Goal: Check status: Verify the current state of an ongoing process or item

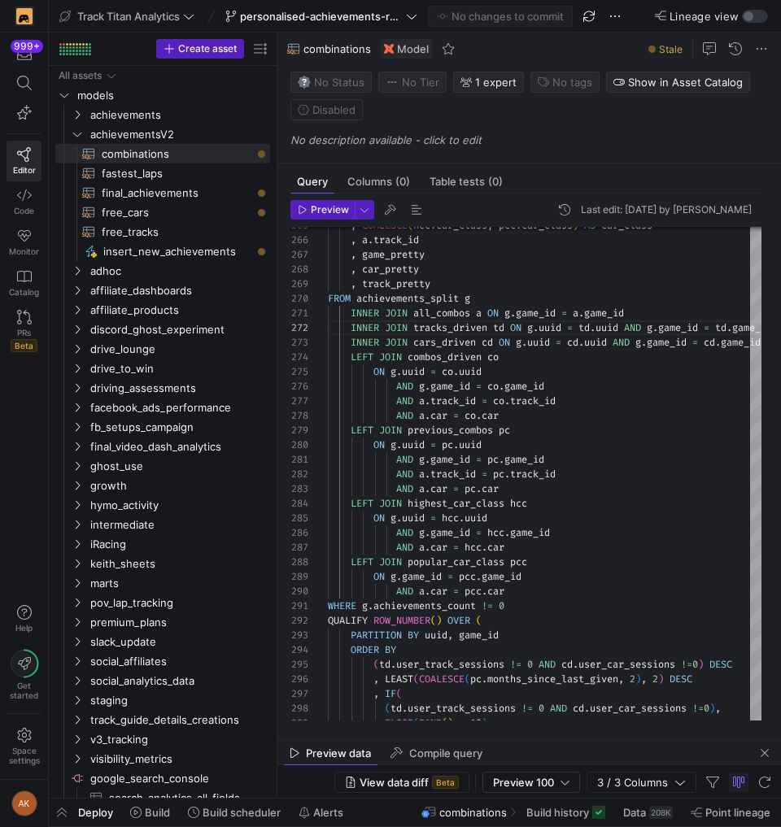
click at [295, 22] on span "personalised-achievements-revamp" at bounding box center [321, 16] width 163 height 13
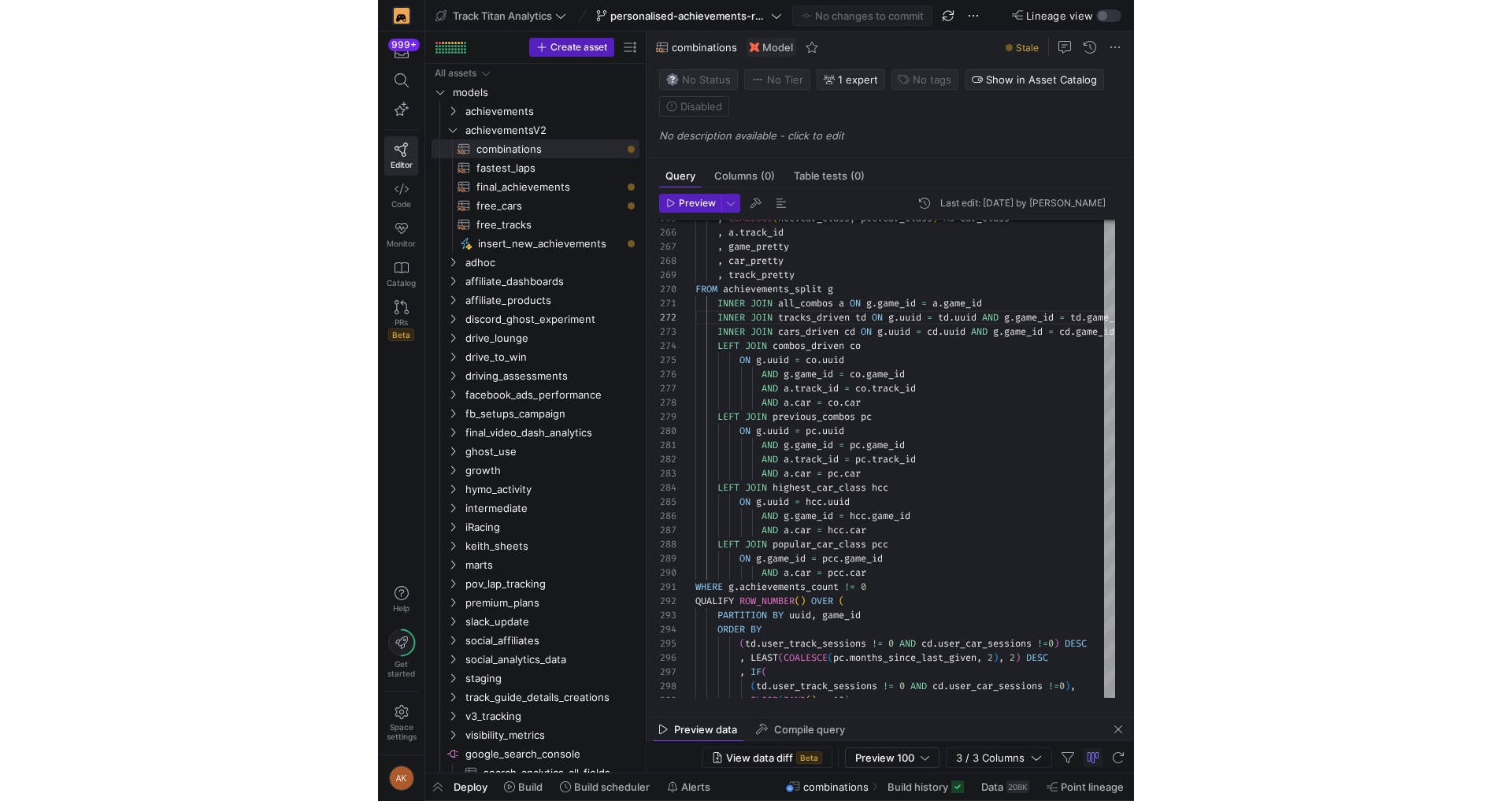
scroll to position [15, 244]
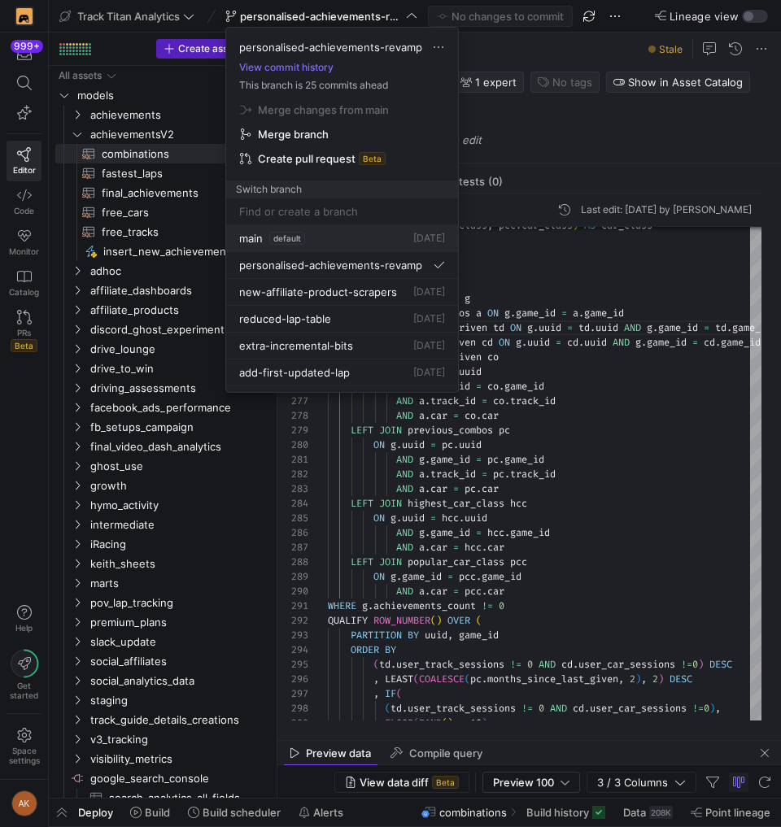
click at [284, 235] on span "default" at bounding box center [287, 238] width 36 height 13
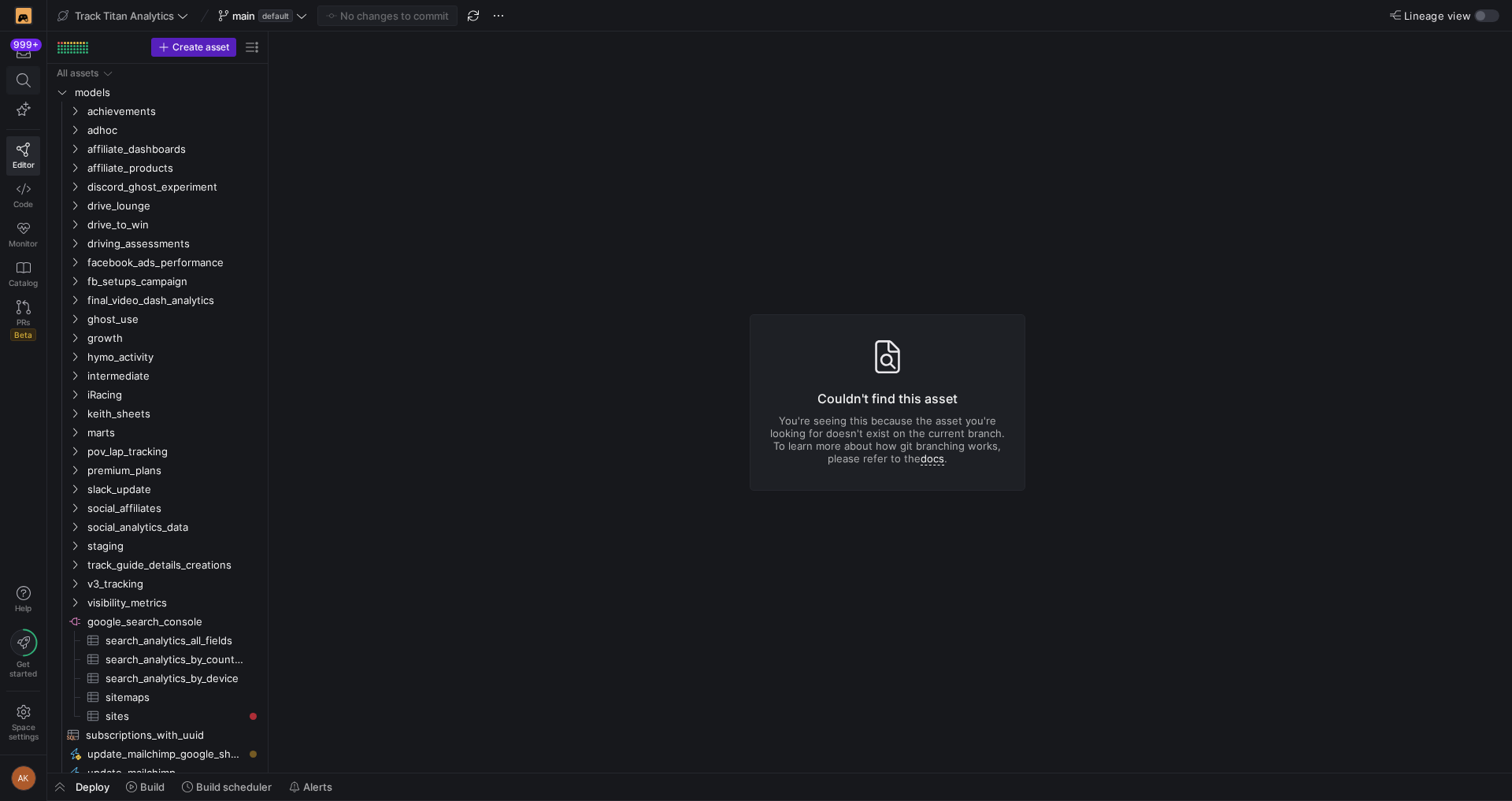
click at [28, 84] on icon at bounding box center [23, 80] width 15 height 15
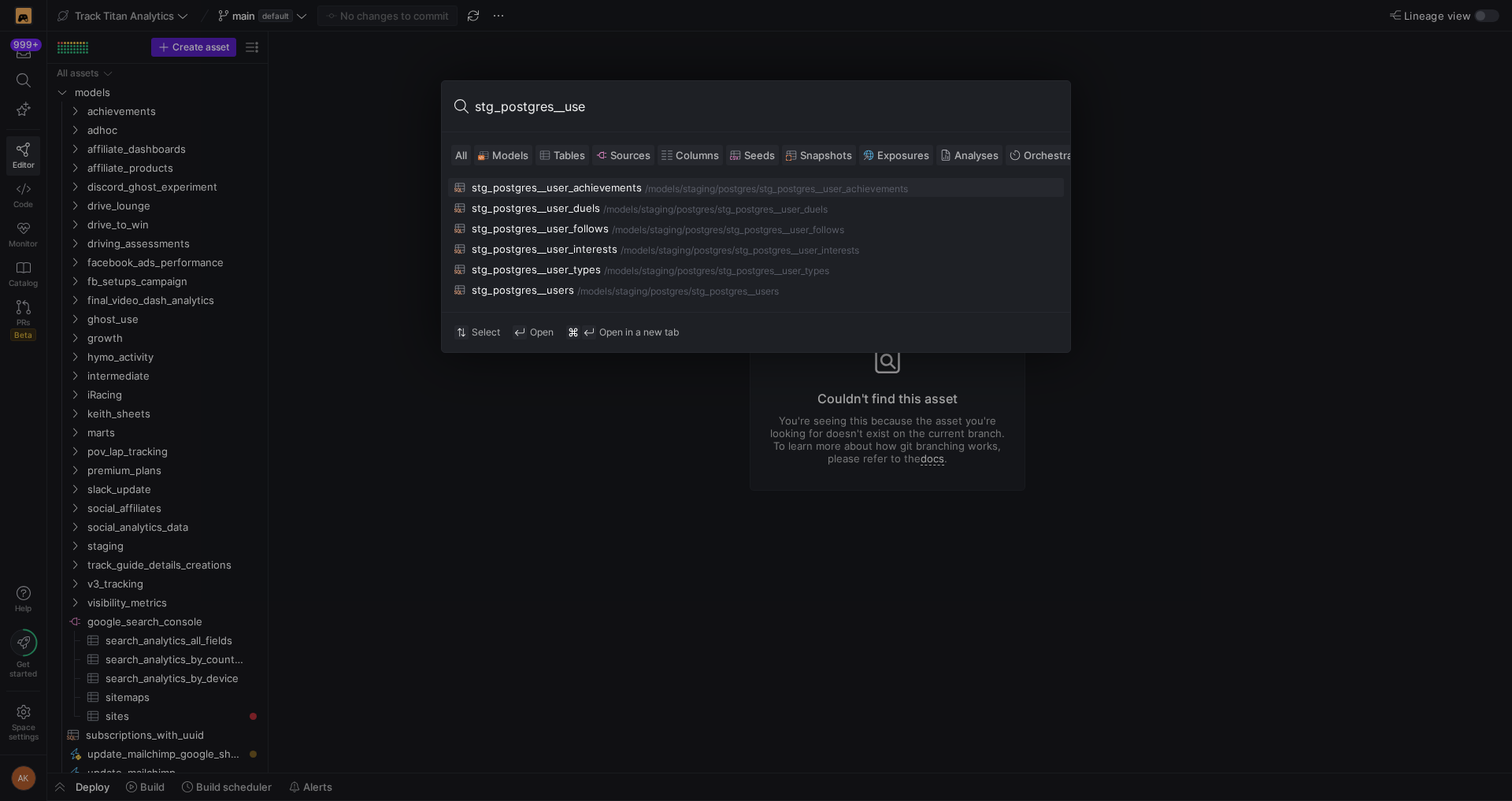
type input "stg_postgres__user"
click at [682, 184] on div "staging/postgres" at bounding box center [719, 189] width 74 height 11
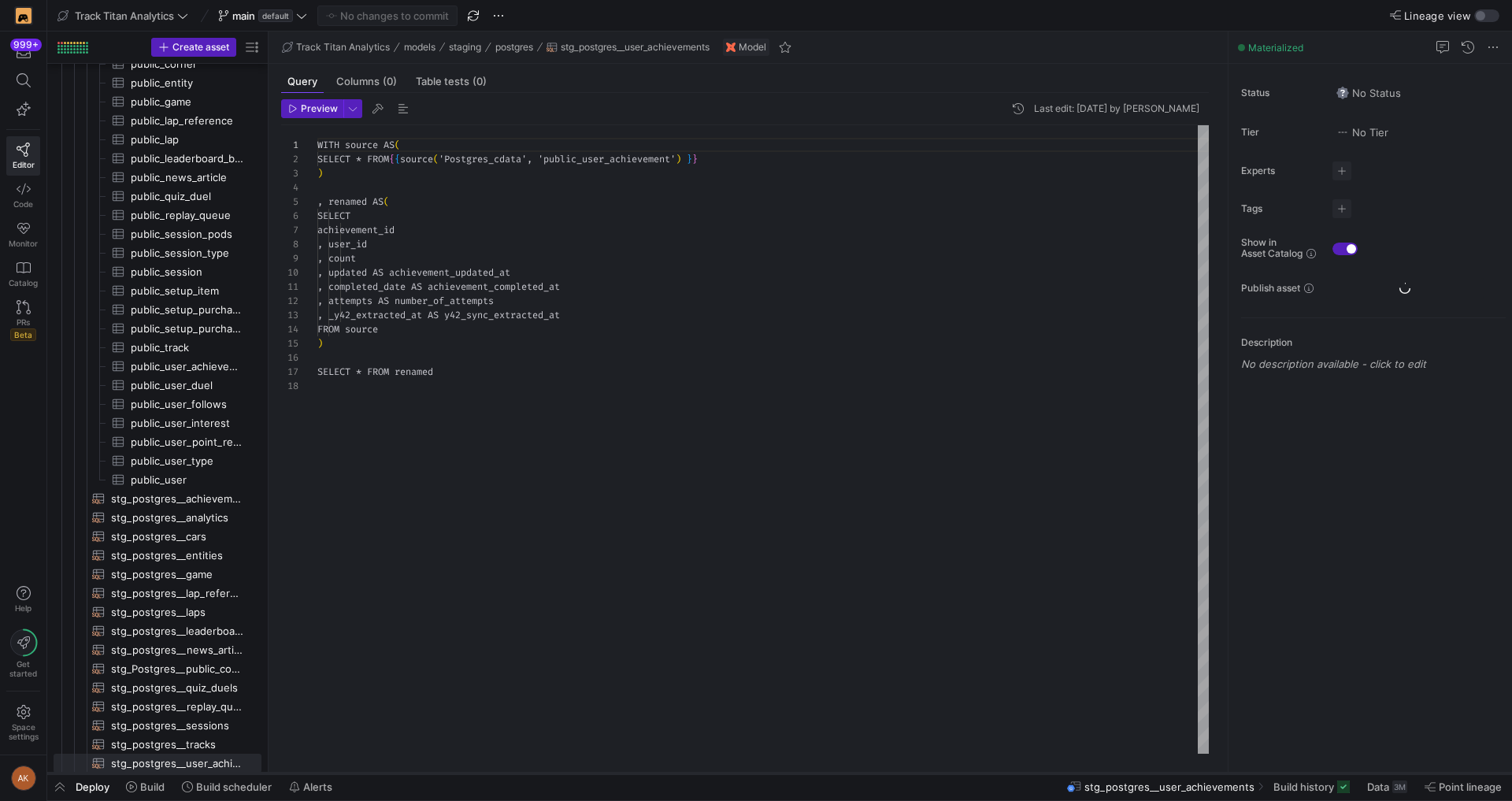
scroll to position [141, 0]
click at [755, 784] on span "Build history" at bounding box center [1303, 786] width 61 height 13
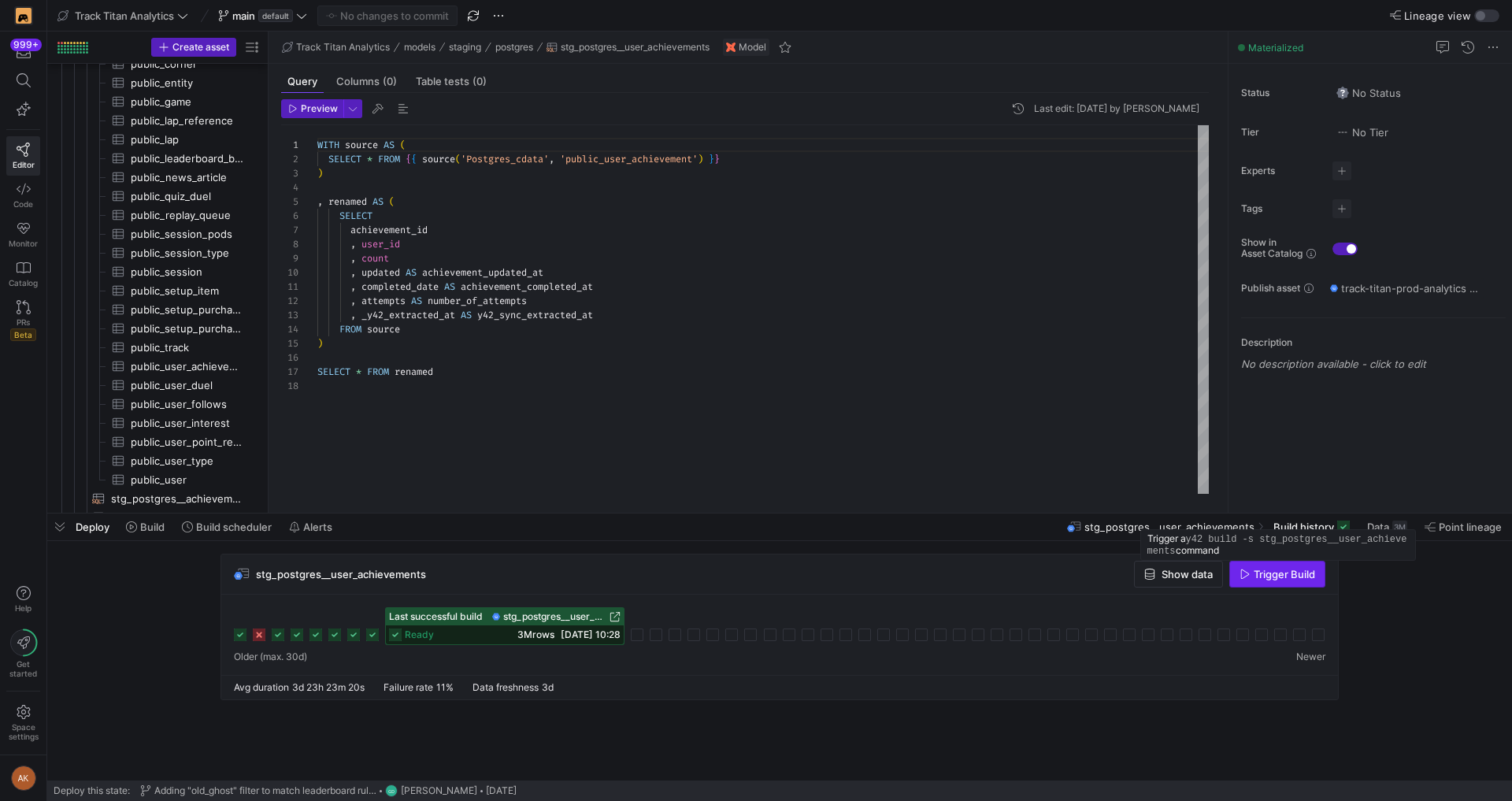
click at [755, 574] on span "Trigger Build" at bounding box center [1284, 574] width 61 height 13
click at [152, 522] on span "Build" at bounding box center [152, 527] width 24 height 13
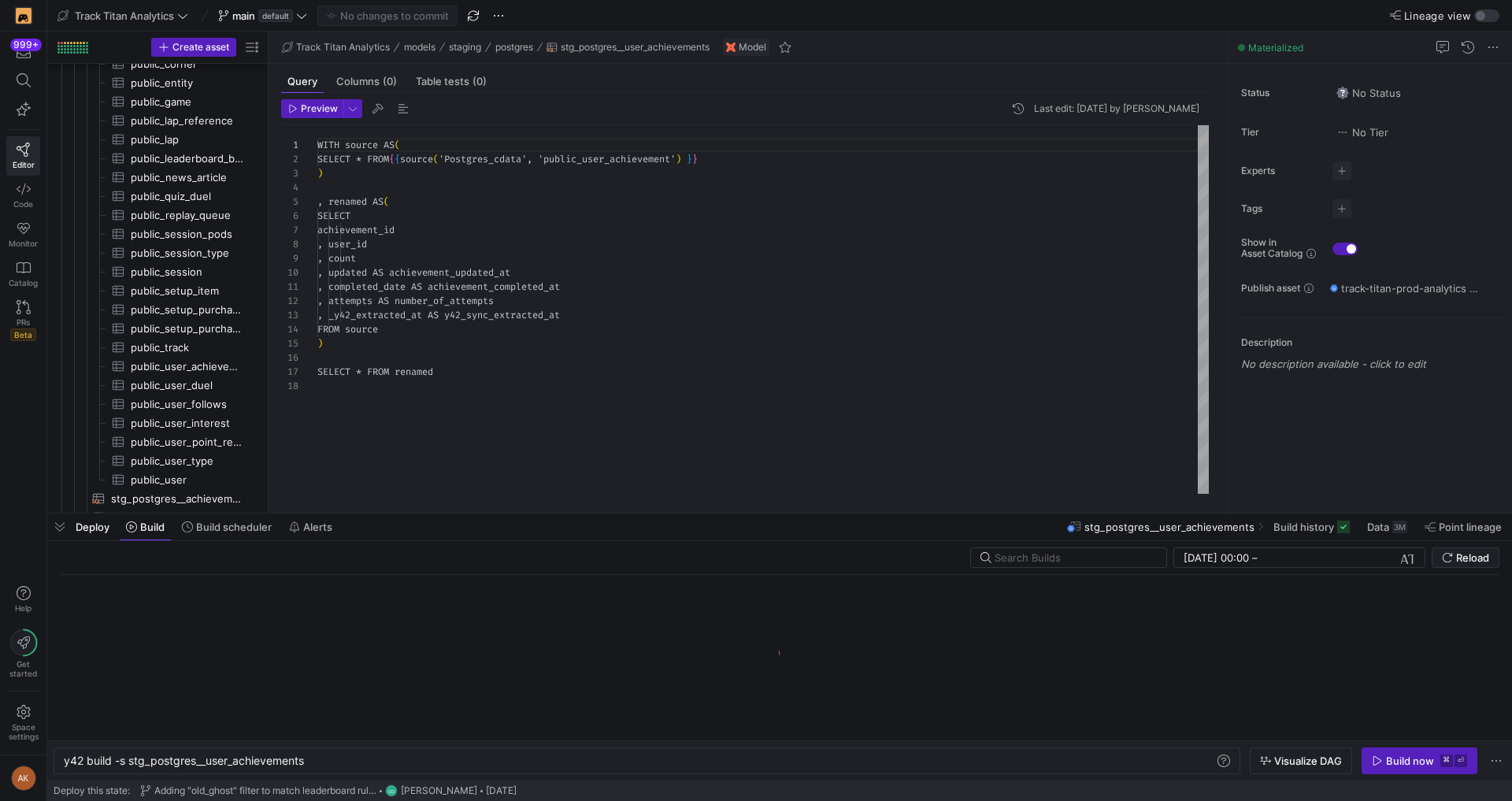
scroll to position [0, 243]
click at [127, 760] on div "y42 build -s stg_postgres__user_achievements" at bounding box center [639, 760] width 1151 height 13
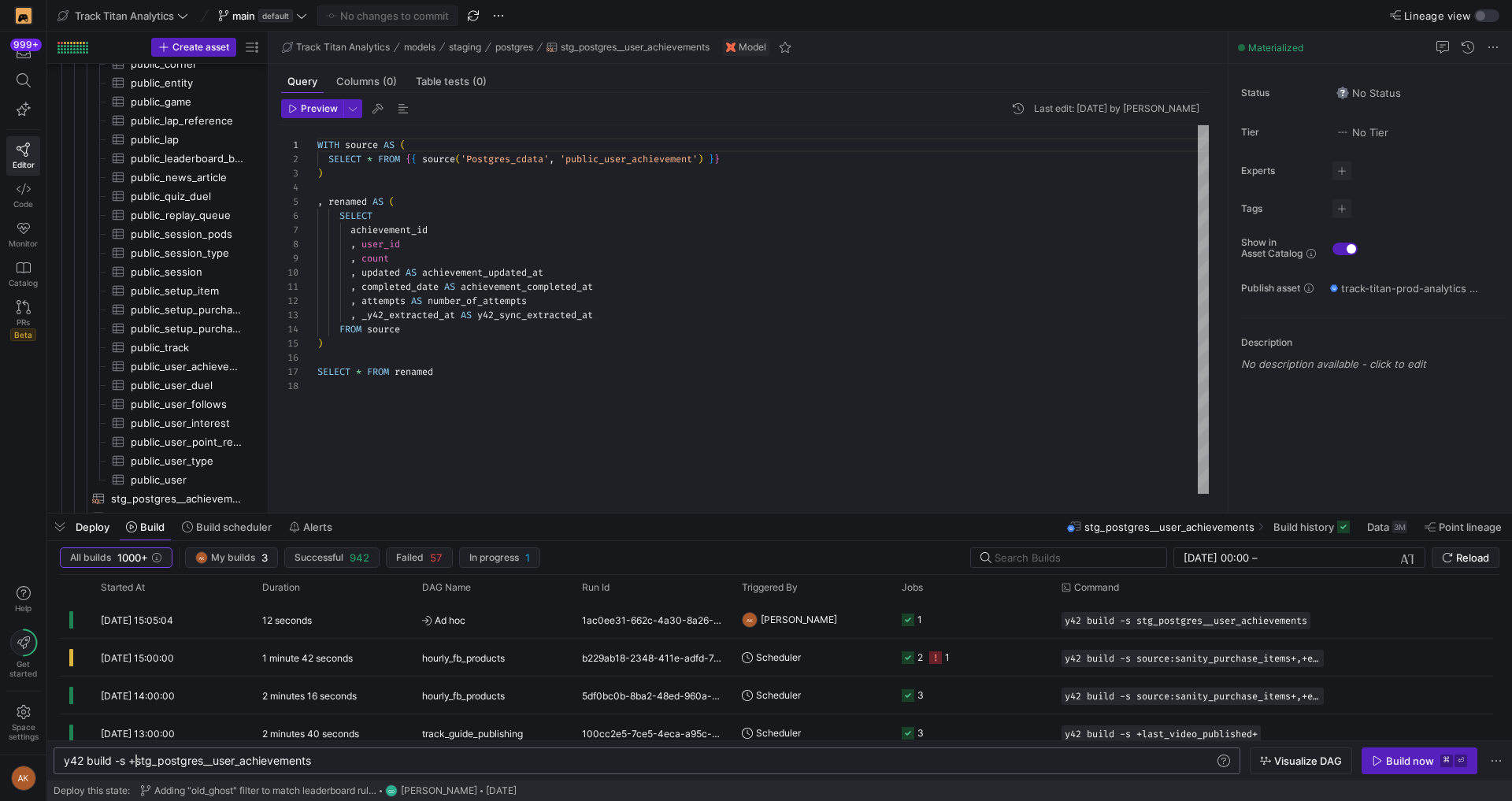
click at [755, 758] on div "y42 build -s +stg_postgres__user_achievements" at bounding box center [639, 760] width 1151 height 13
drag, startPoint x: 135, startPoint y: 763, endPoint x: 315, endPoint y: 769, distance: 180.1
click at [315, 767] on div "y42 build -s +stg_postgres__user_achievements +" at bounding box center [639, 760] width 1151 height 13
click at [335, 757] on div "y42 build -s +stg_postgres__user_achievements +" at bounding box center [639, 760] width 1151 height 13
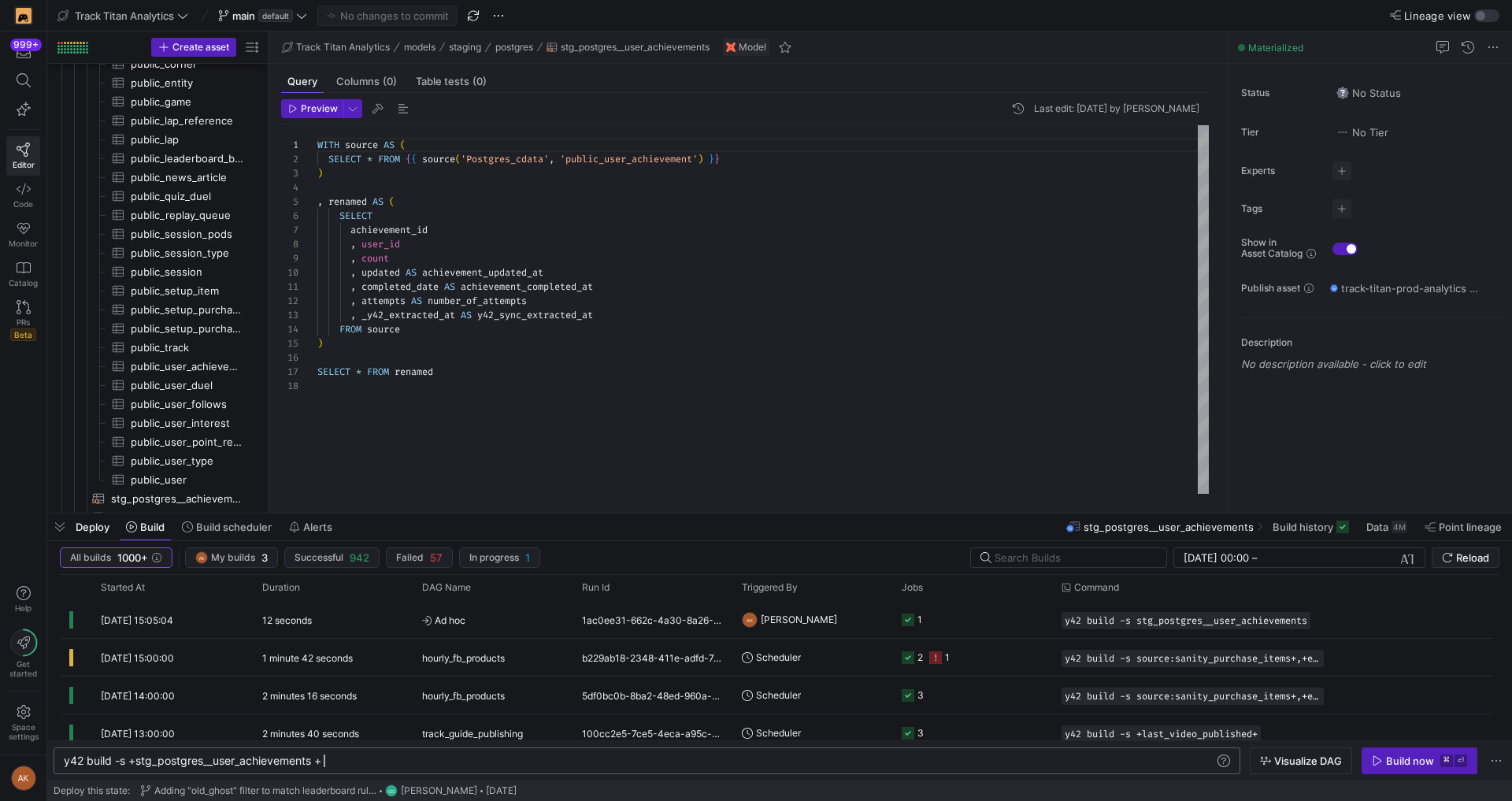
scroll to position [0, 438]
click at [425, 763] on div "y42 build -s +stg_postgres__user_achievements +stg _postgres__user_achievements" at bounding box center [639, 760] width 1151 height 13
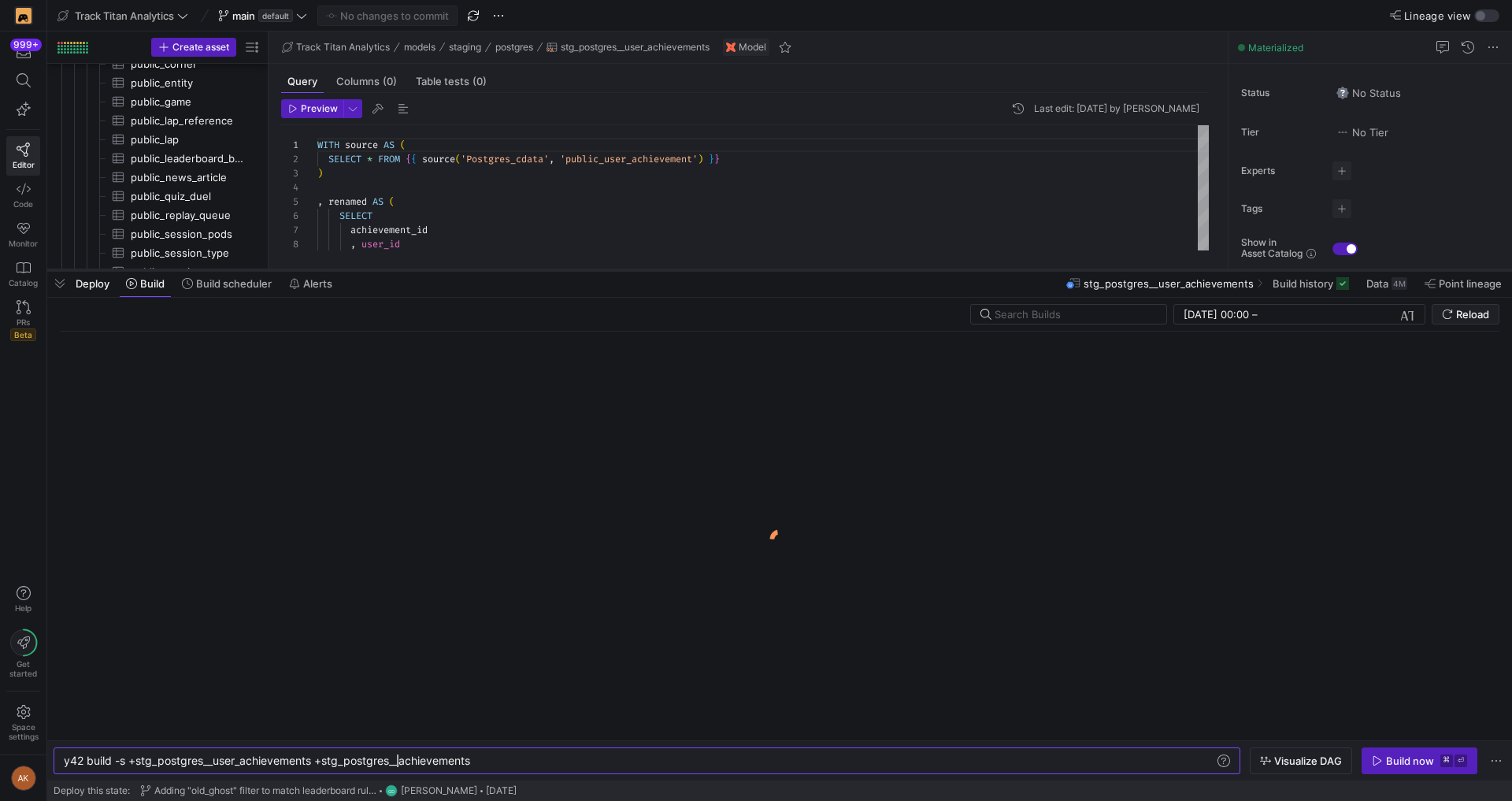
drag, startPoint x: 695, startPoint y: 509, endPoint x: 651, endPoint y: 262, distance: 250.9
click at [651, 267] on div at bounding box center [779, 270] width 1465 height 7
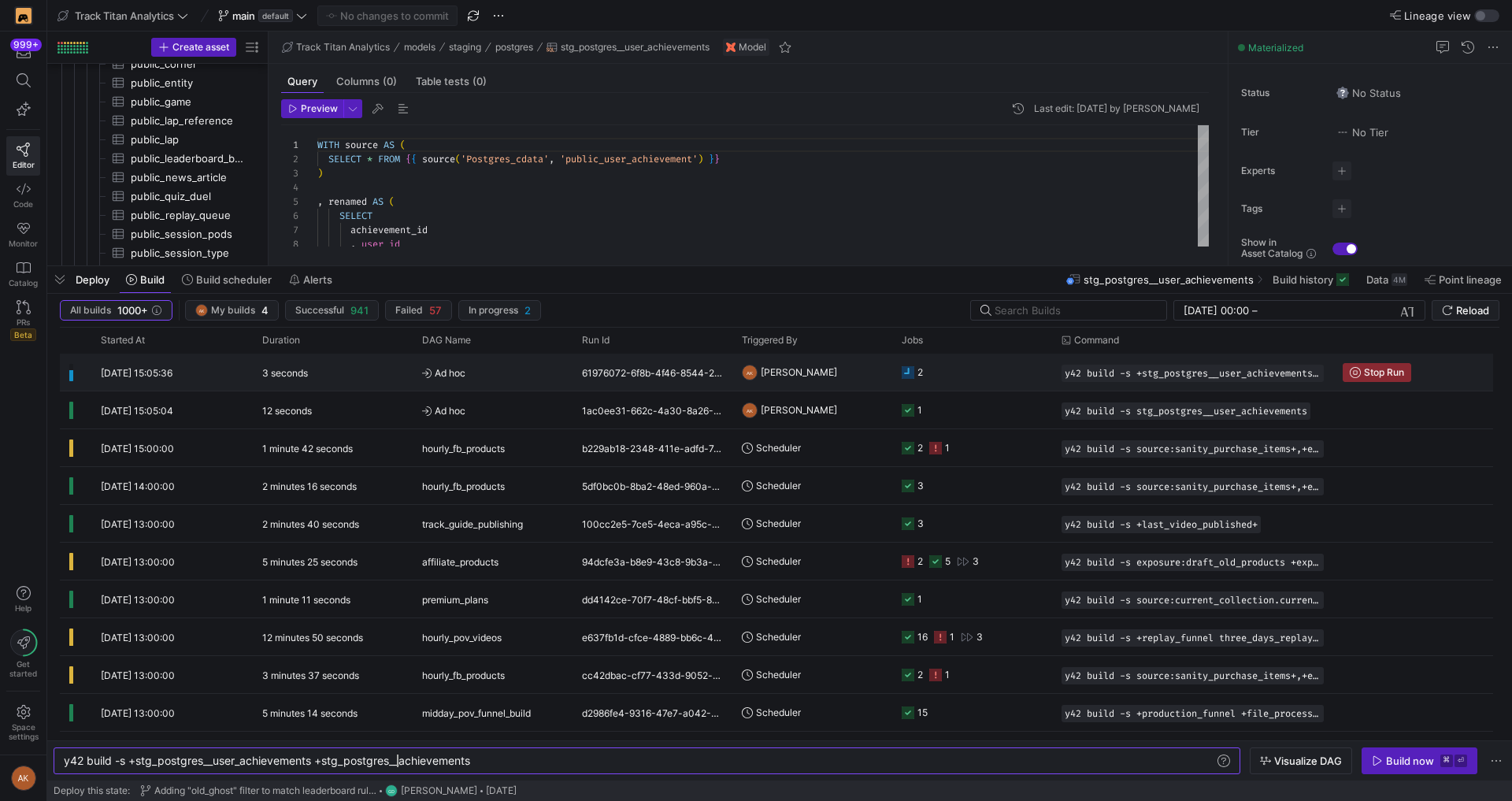
type textarea "y42 build -s +stg_postgres__user_achievements +stg_postgres__achievements"
click at [265, 369] on y42-duration "3 seconds" at bounding box center [285, 373] width 45 height 12
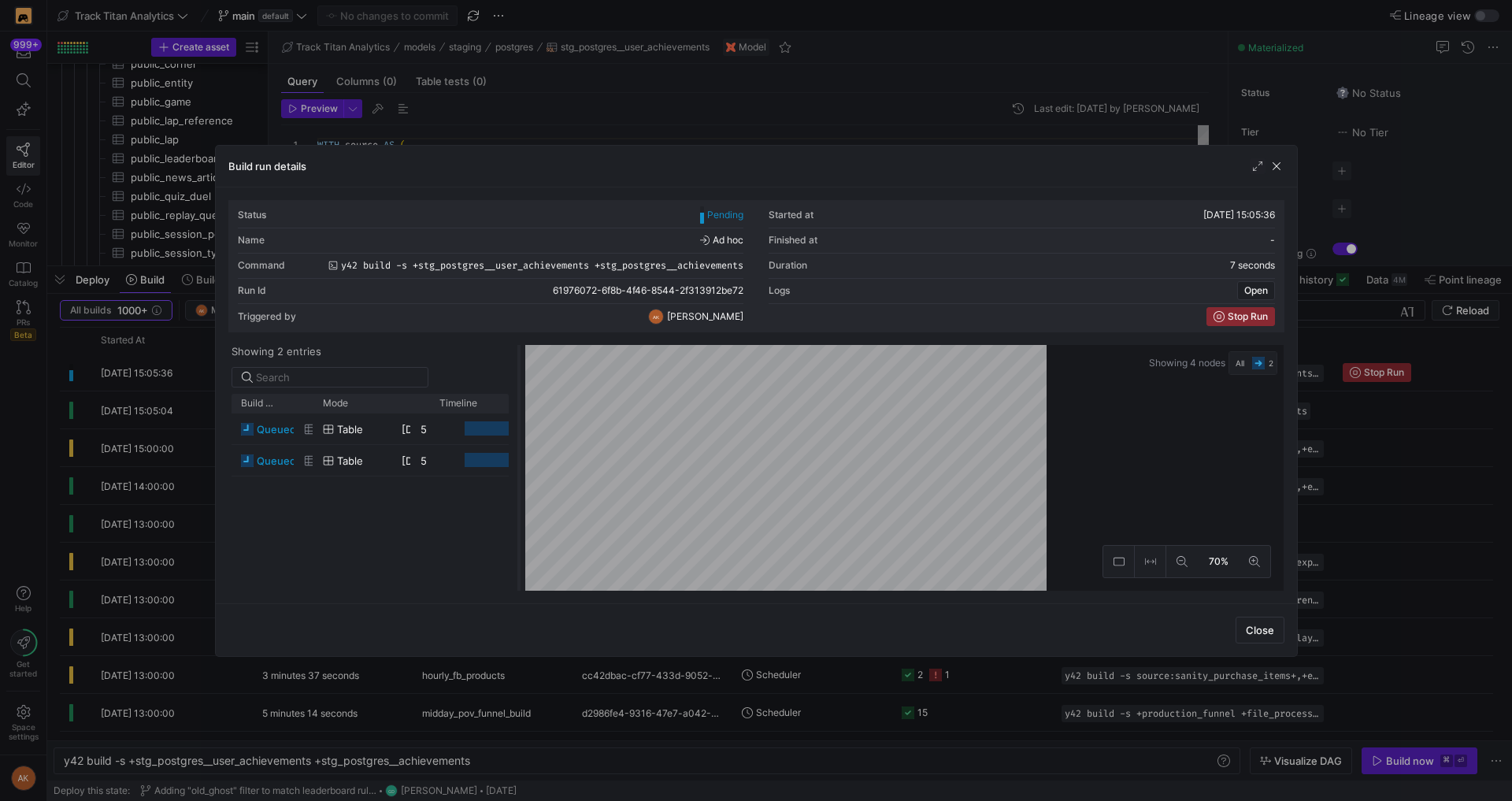
drag, startPoint x: 758, startPoint y: 489, endPoint x: 503, endPoint y: 489, distance: 255.0
click at [516, 489] on div at bounding box center [519, 468] width 7 height 246
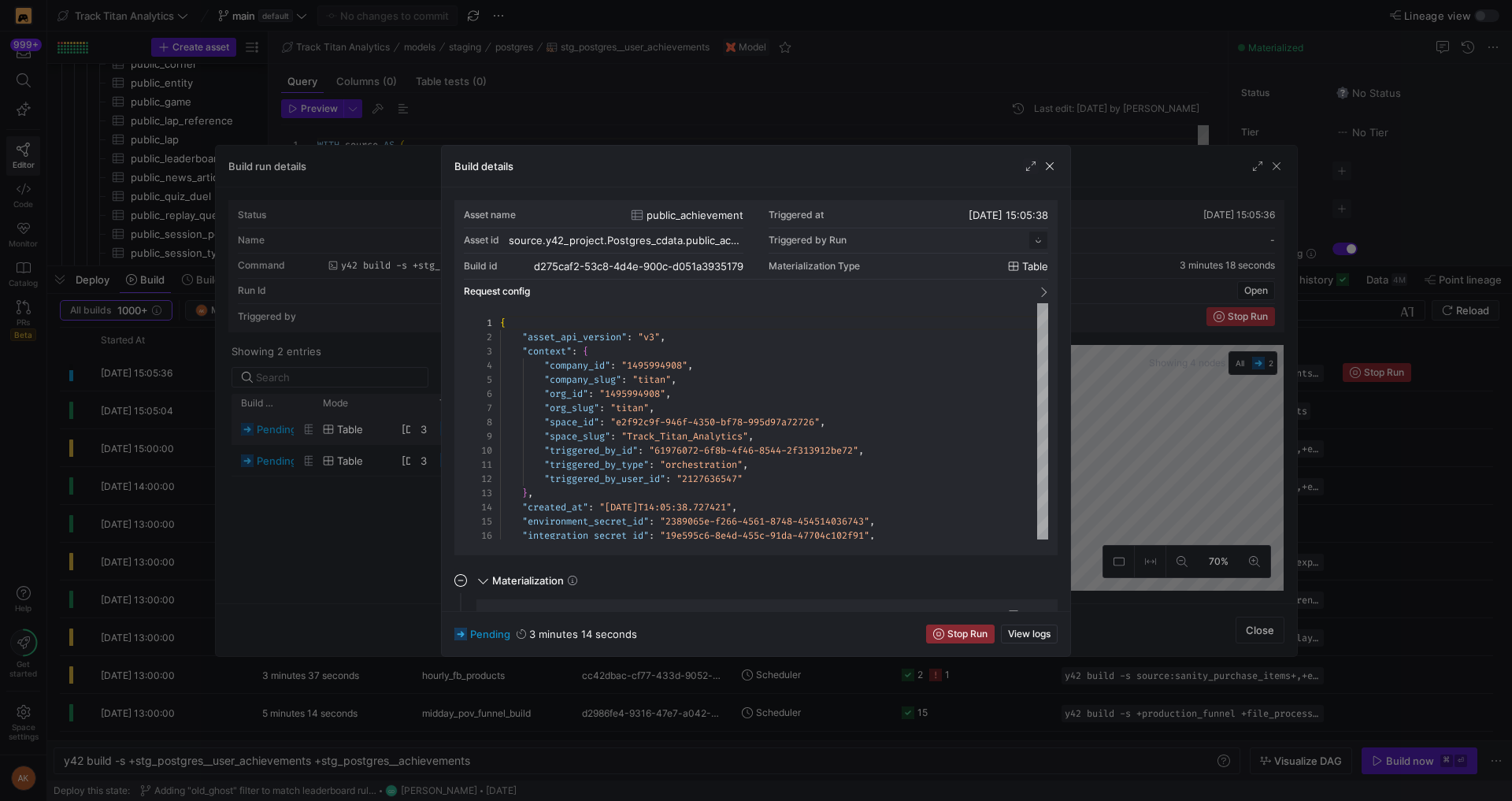
scroll to position [141, 0]
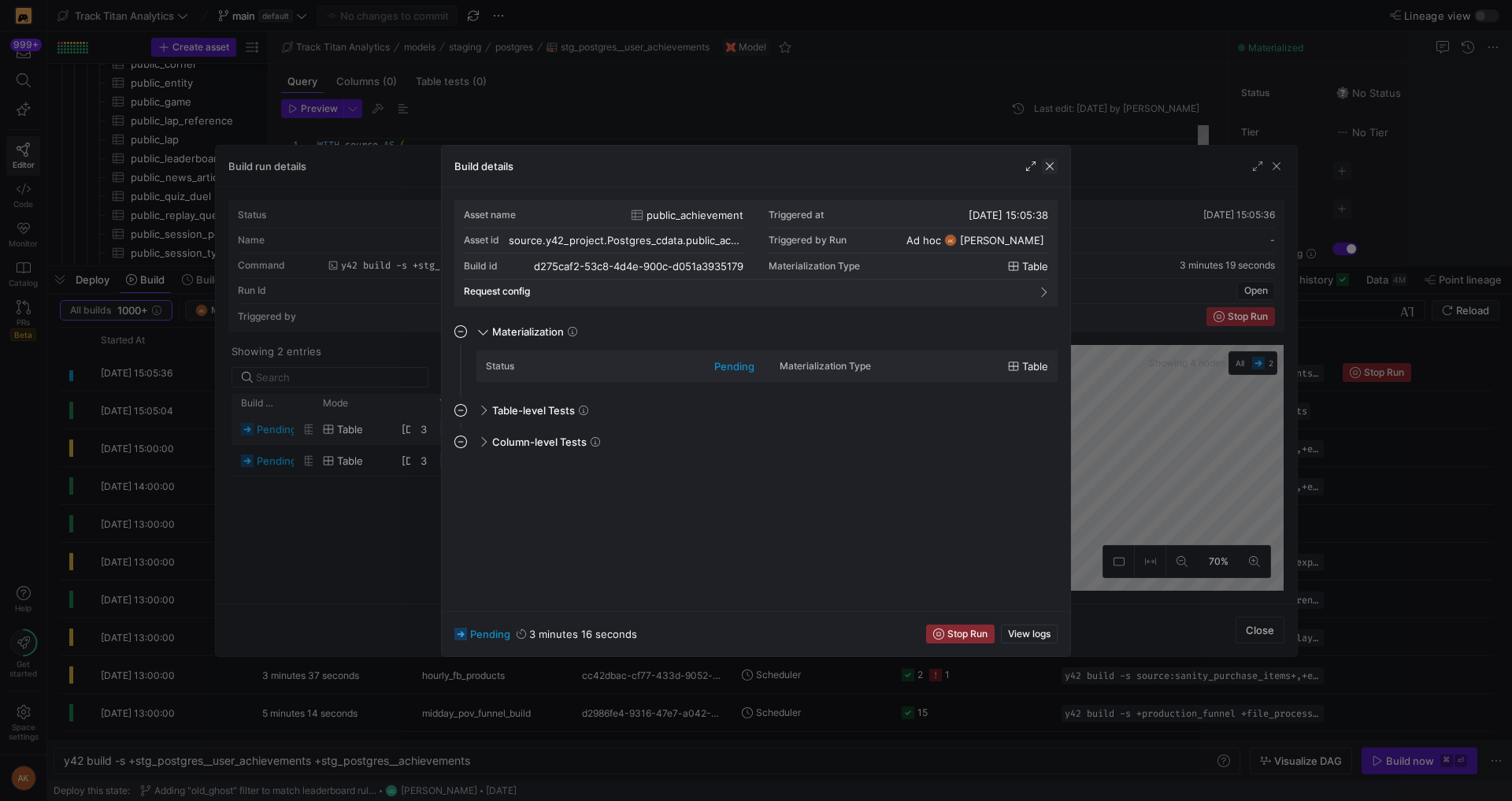
click at [755, 167] on span "button" at bounding box center [1049, 167] width 15 height 15
click at [755, 166] on span "button" at bounding box center [1049, 167] width 15 height 15
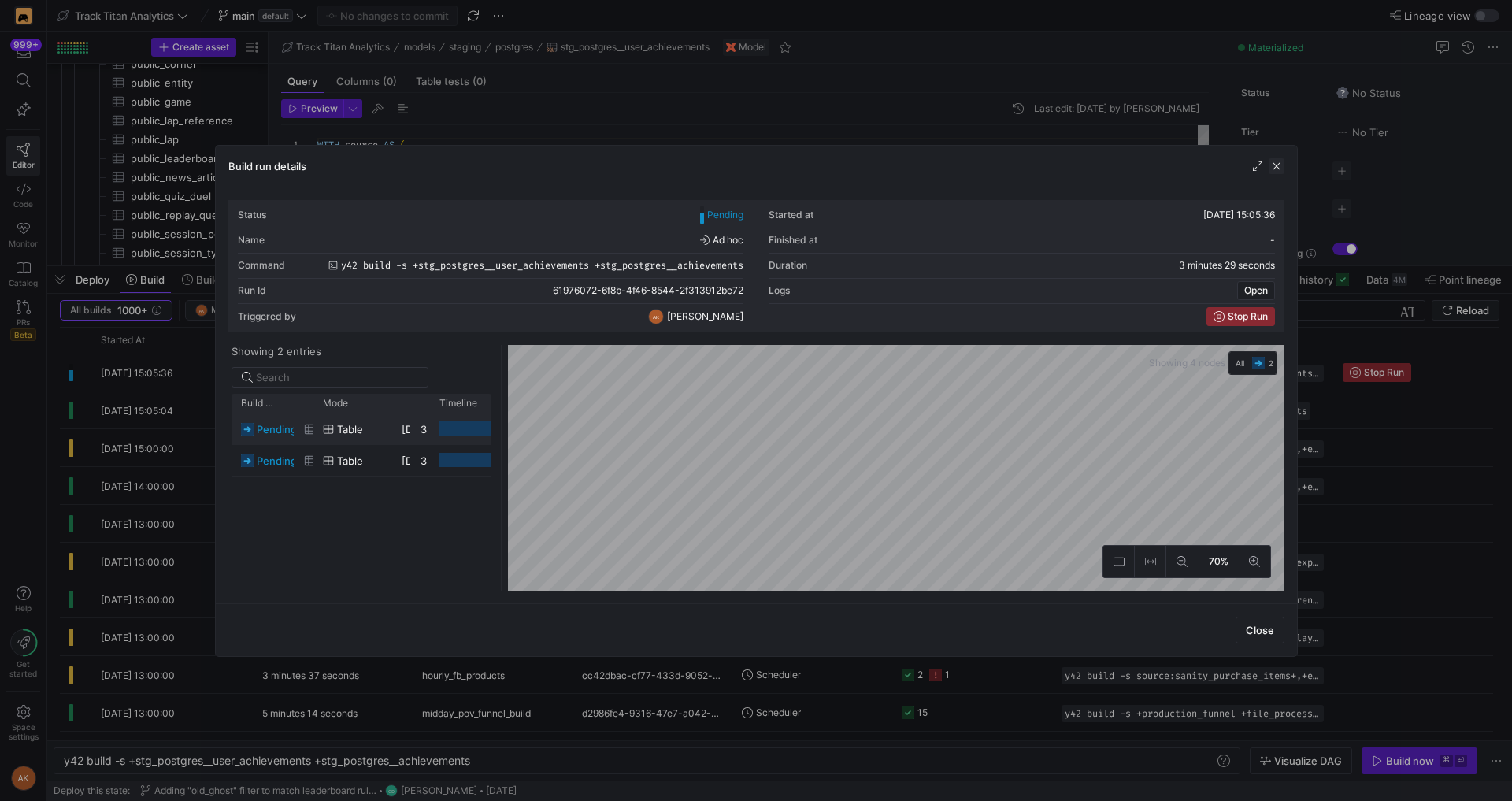
click at [755, 165] on span "button" at bounding box center [1277, 167] width 15 height 15
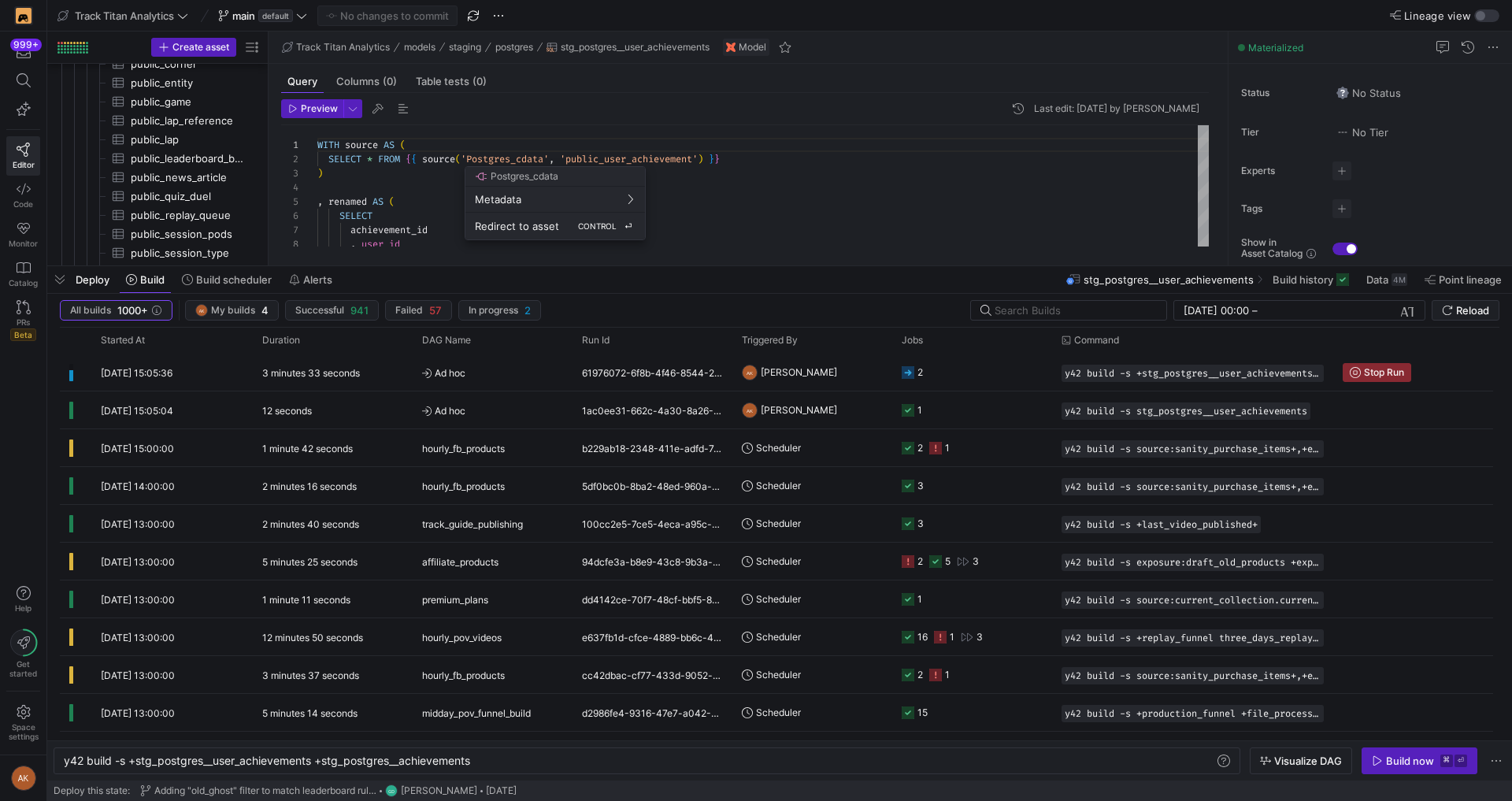
click at [532, 230] on span "Redirect to asset" at bounding box center [517, 226] width 84 height 13
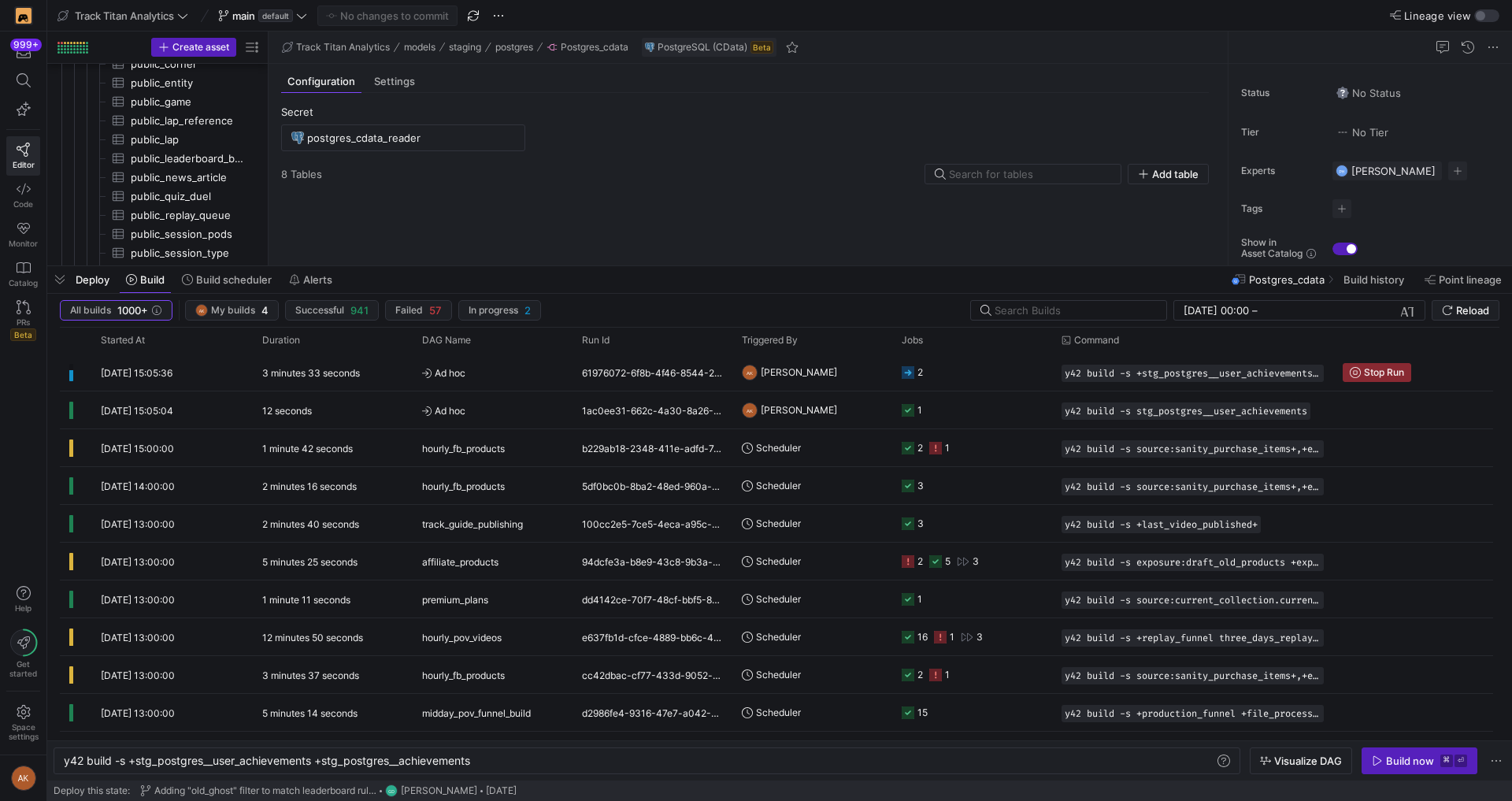
scroll to position [756, 0]
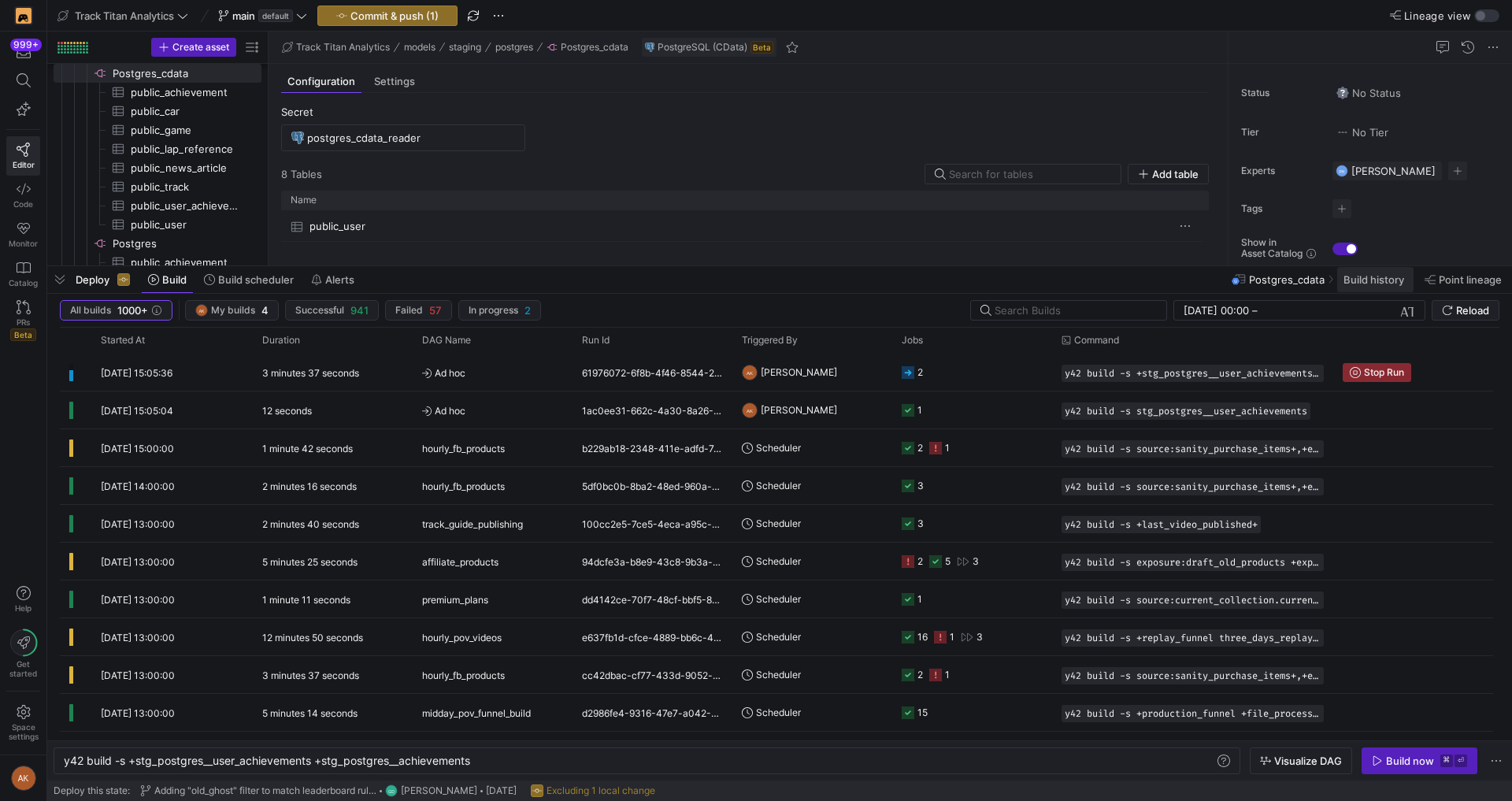
click at [755, 279] on span "Build history" at bounding box center [1374, 279] width 61 height 13
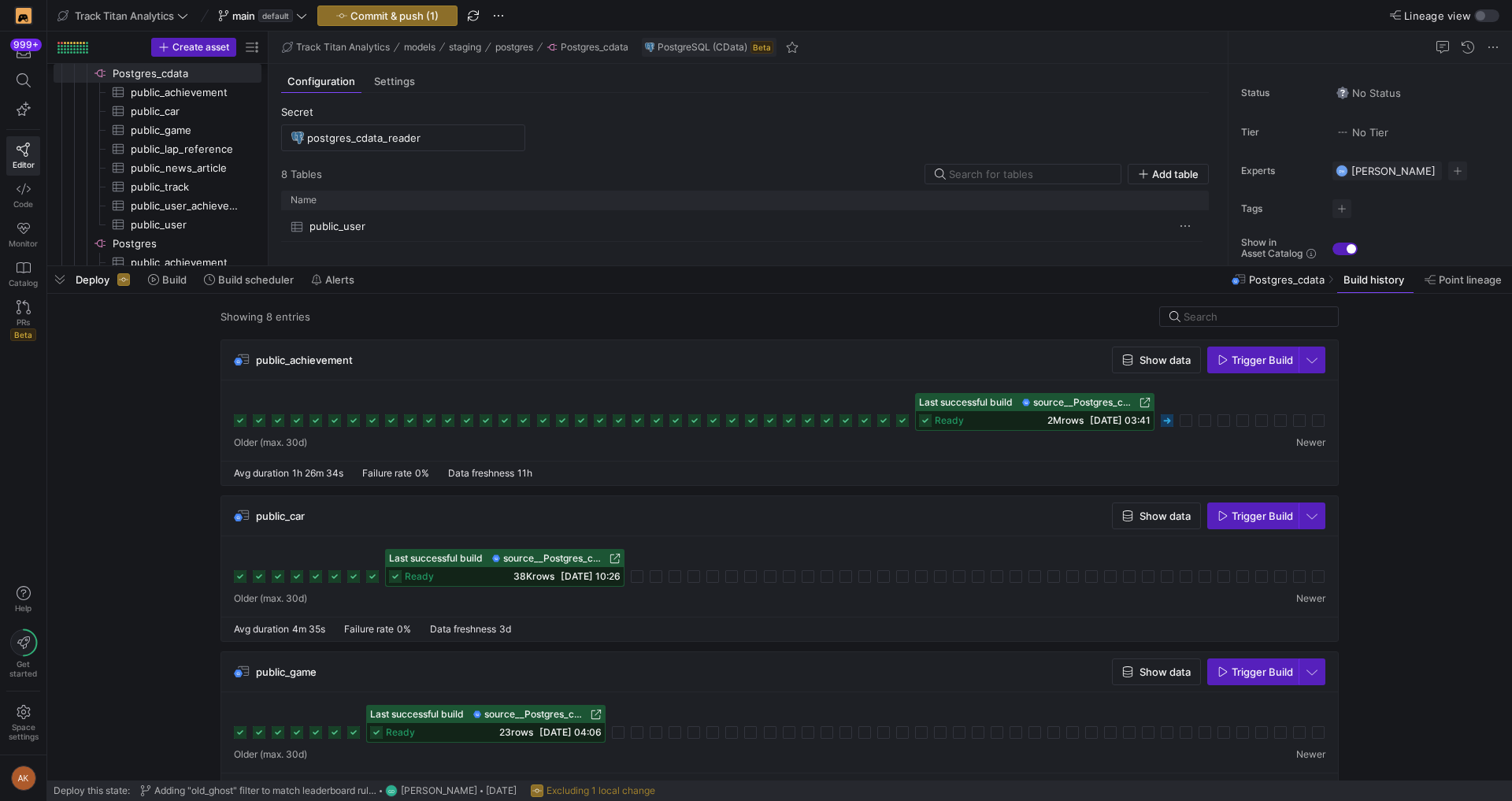
click at [755, 424] on icon at bounding box center [924, 420] width 13 height 13
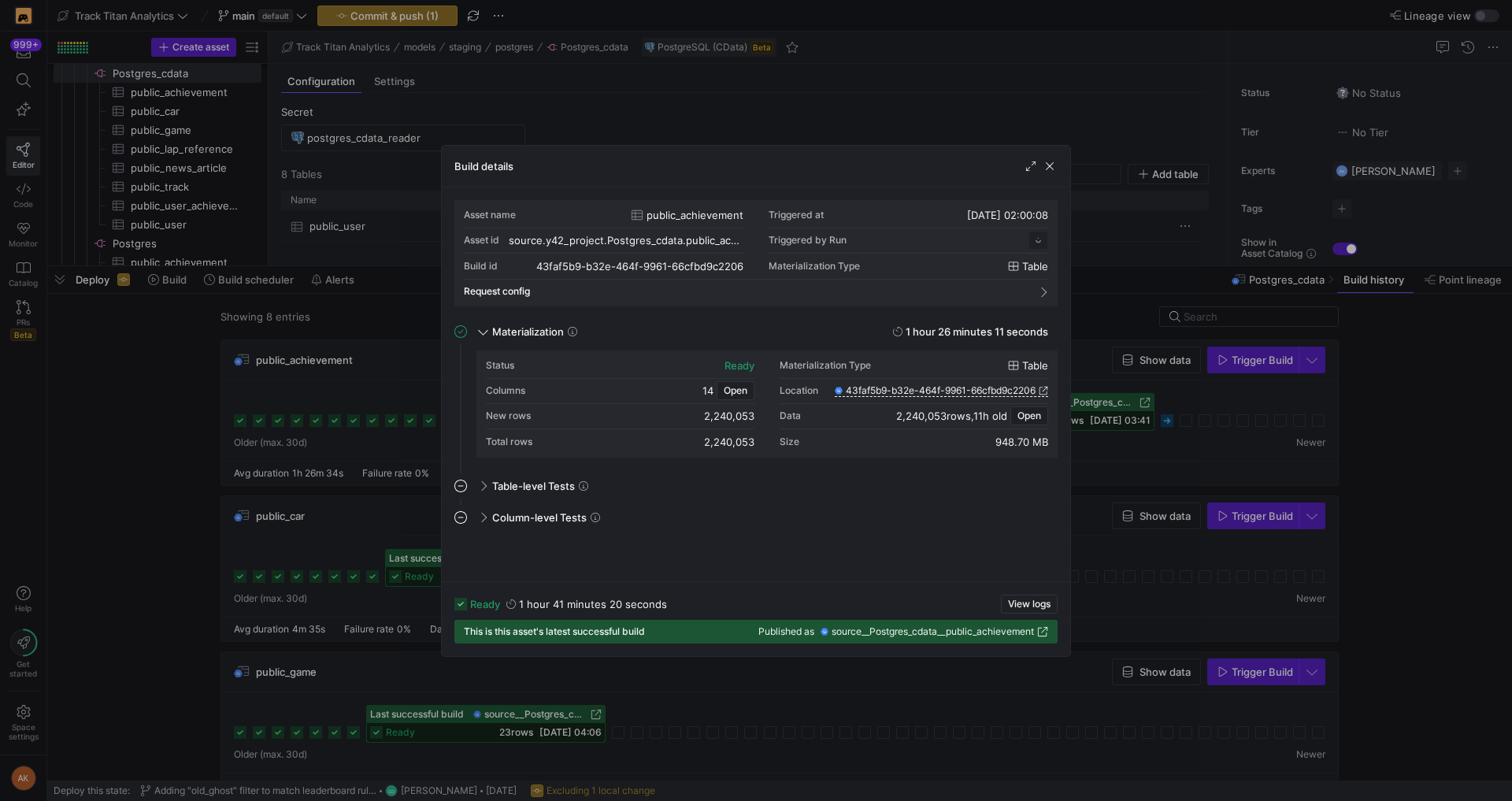
scroll to position [141, 0]
click at [755, 168] on span "button" at bounding box center [1049, 167] width 15 height 15
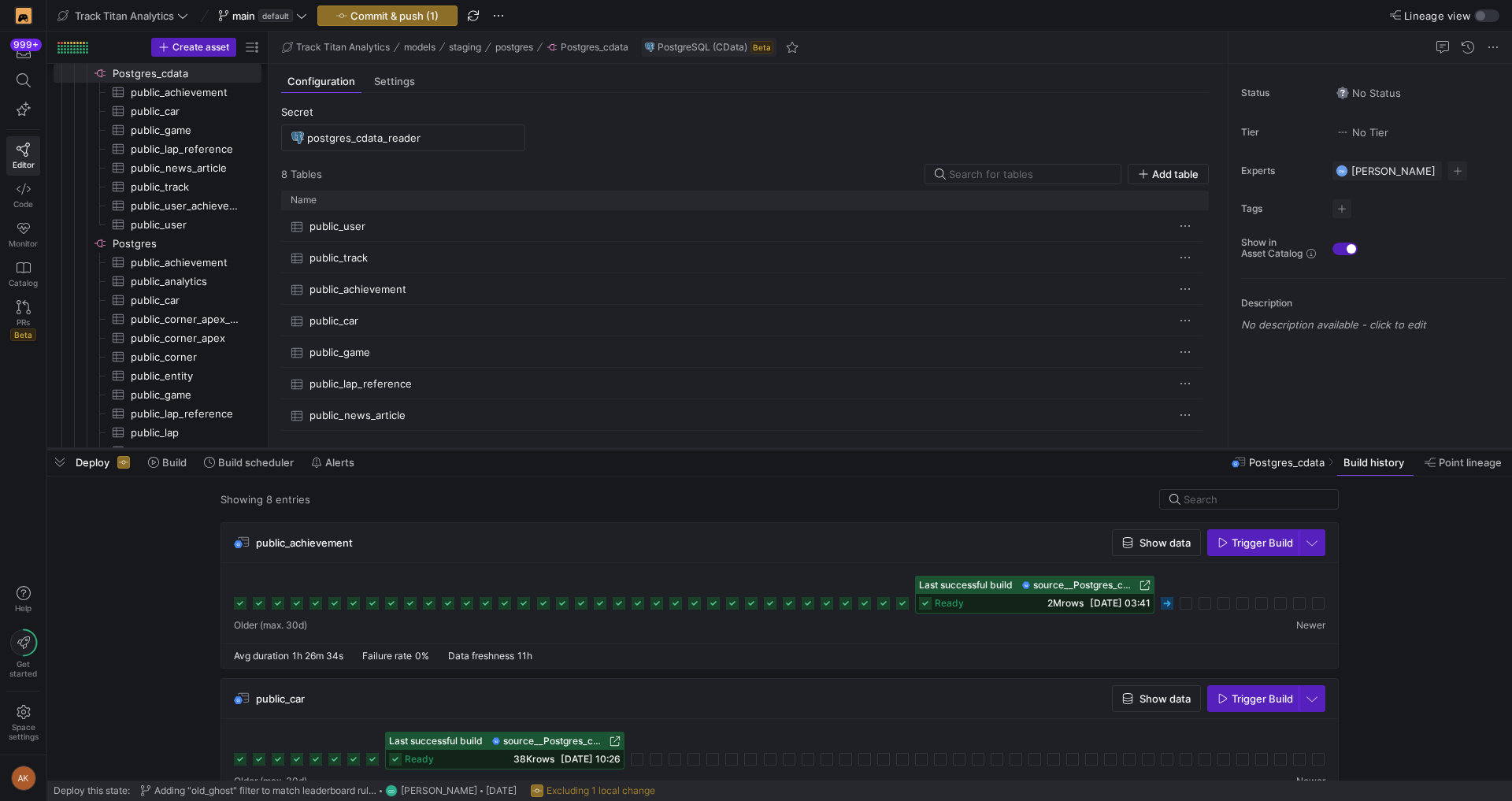
drag, startPoint x: 678, startPoint y: 266, endPoint x: 556, endPoint y: 575, distance: 332.2
click at [556, 452] on div at bounding box center [779, 448] width 1465 height 7
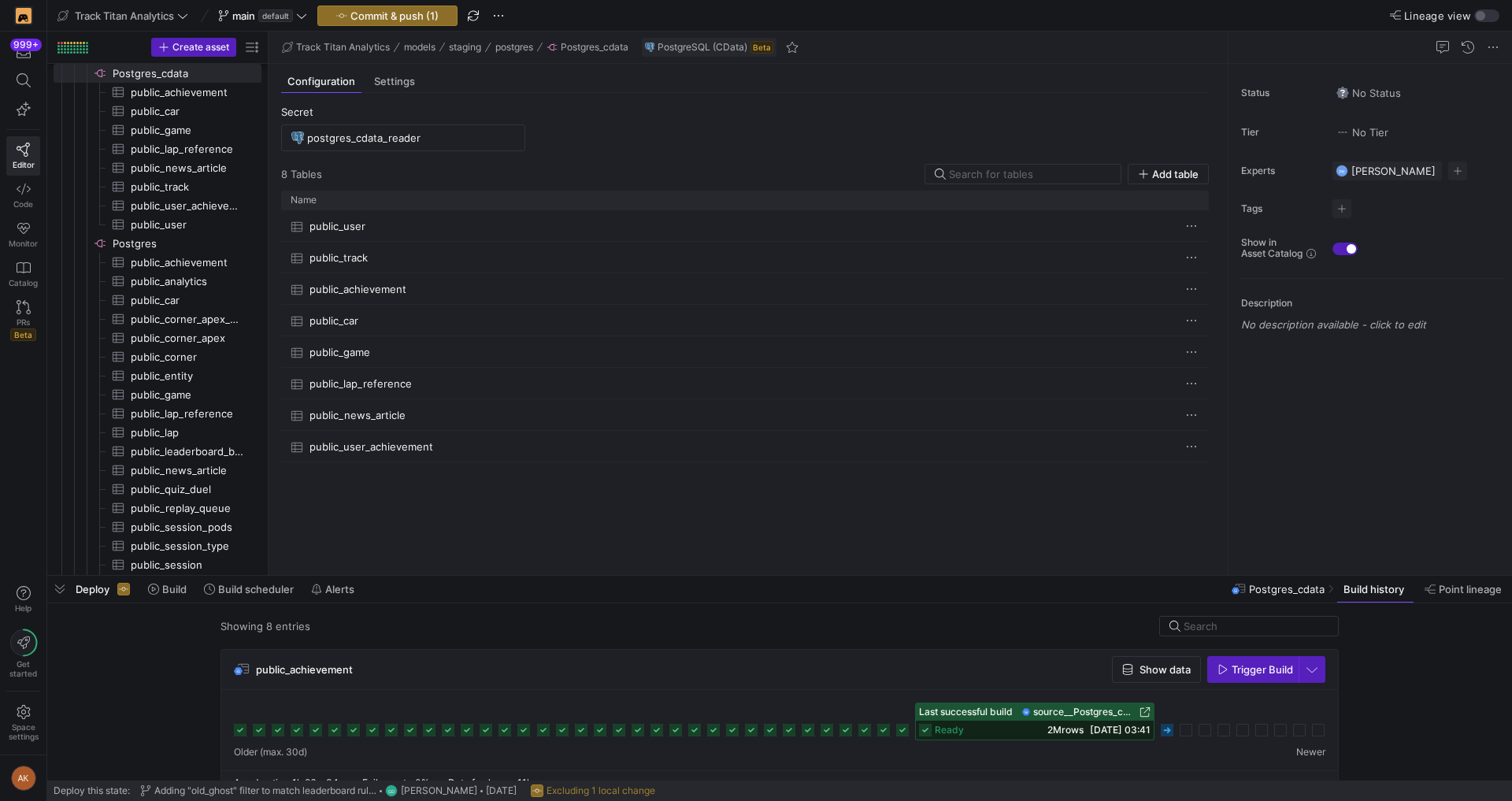
click at [755, 732] on icon at bounding box center [924, 730] width 13 height 13
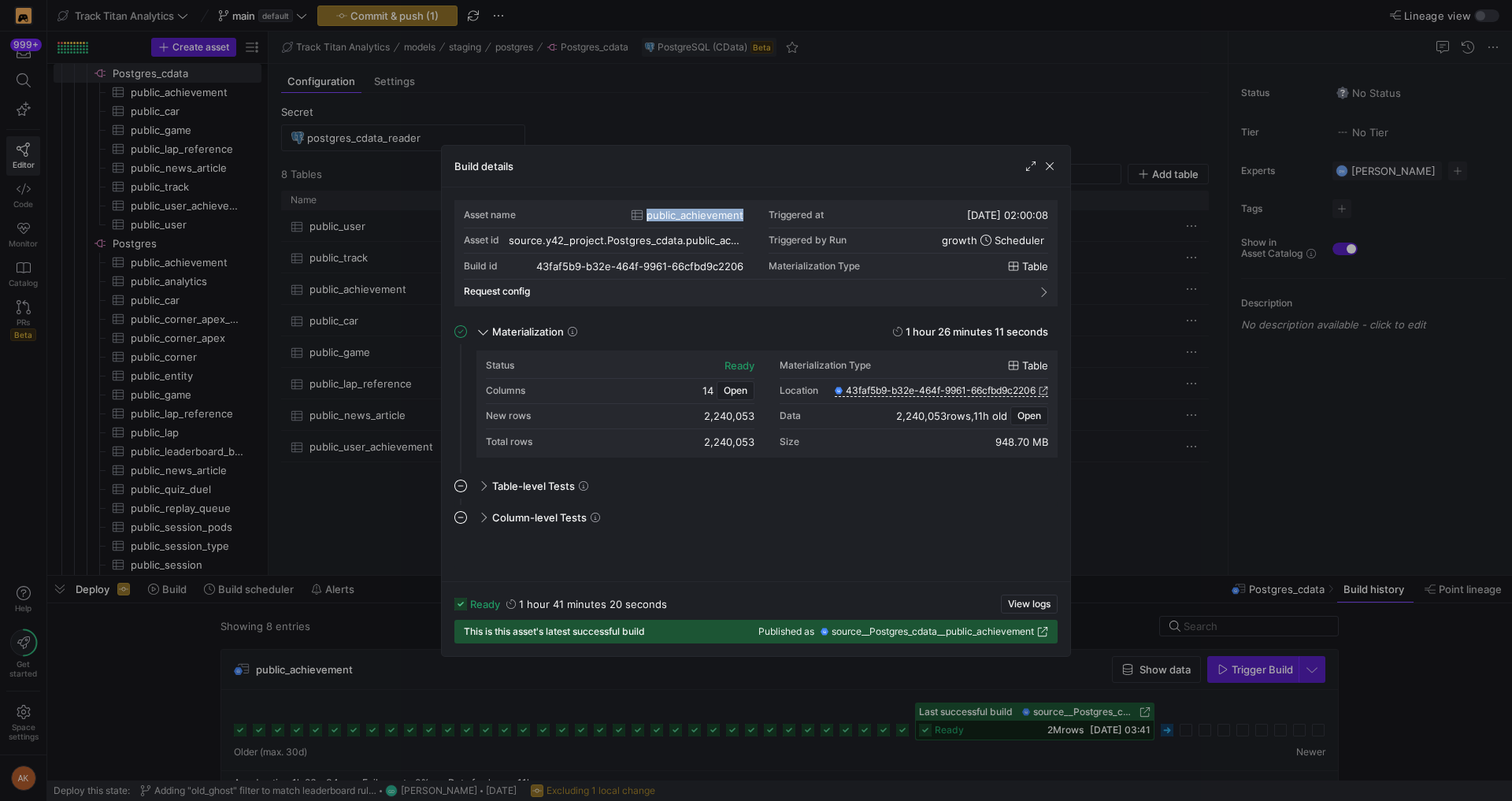
drag, startPoint x: 649, startPoint y: 217, endPoint x: 744, endPoint y: 223, distance: 95.2
click at [744, 223] on div "Asset name public_achievement Triggered at [DATE] 02:00:08 Asset id source.y42_…" at bounding box center [756, 241] width 585 height 76
copy span "public_achievement"
drag, startPoint x: 1064, startPoint y: 159, endPoint x: 1053, endPoint y: 168, distance: 14.2
click at [755, 159] on div "Build details" at bounding box center [755, 166] width 628 height 42
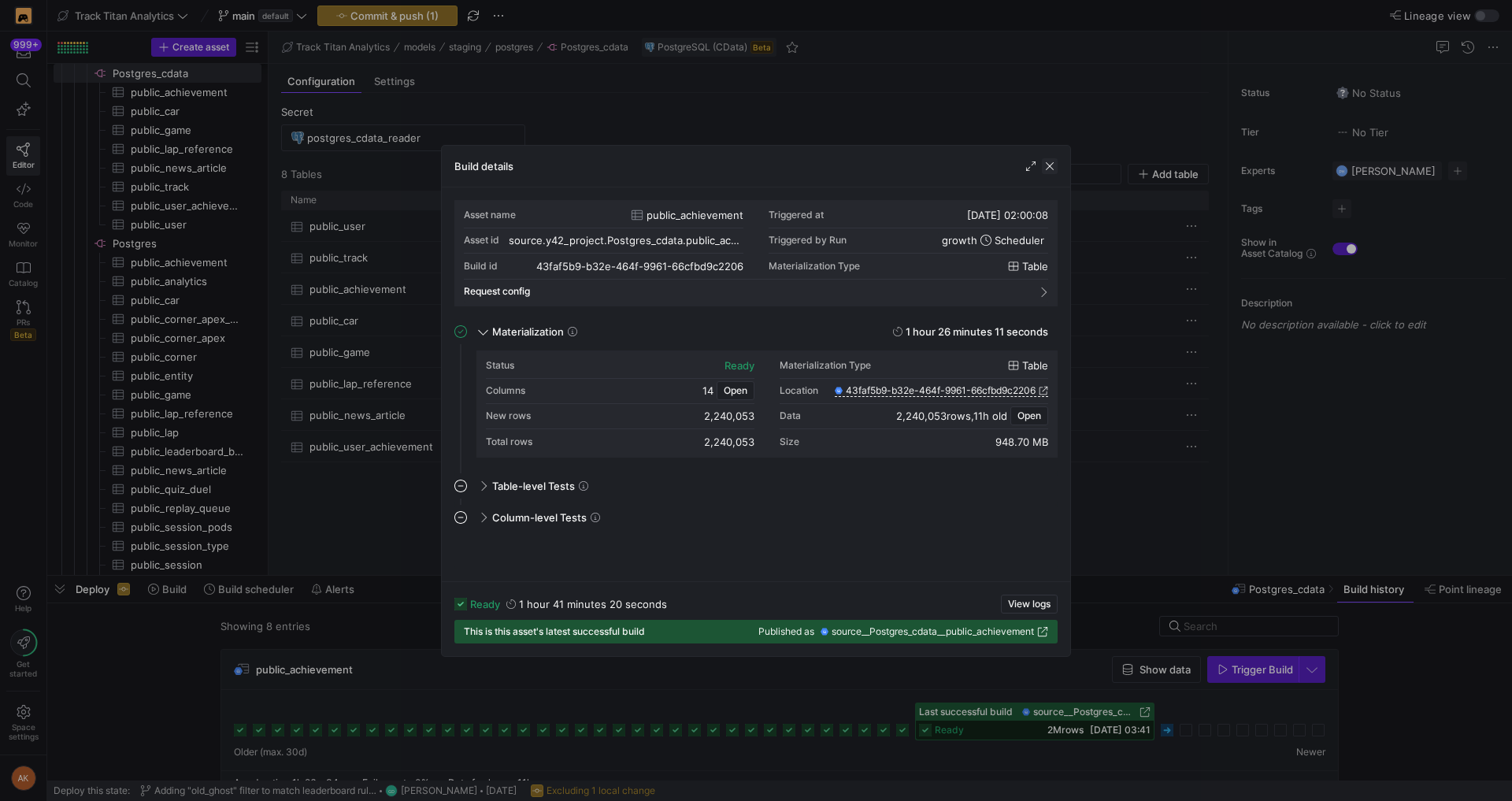
click at [755, 168] on span "button" at bounding box center [1049, 167] width 15 height 15
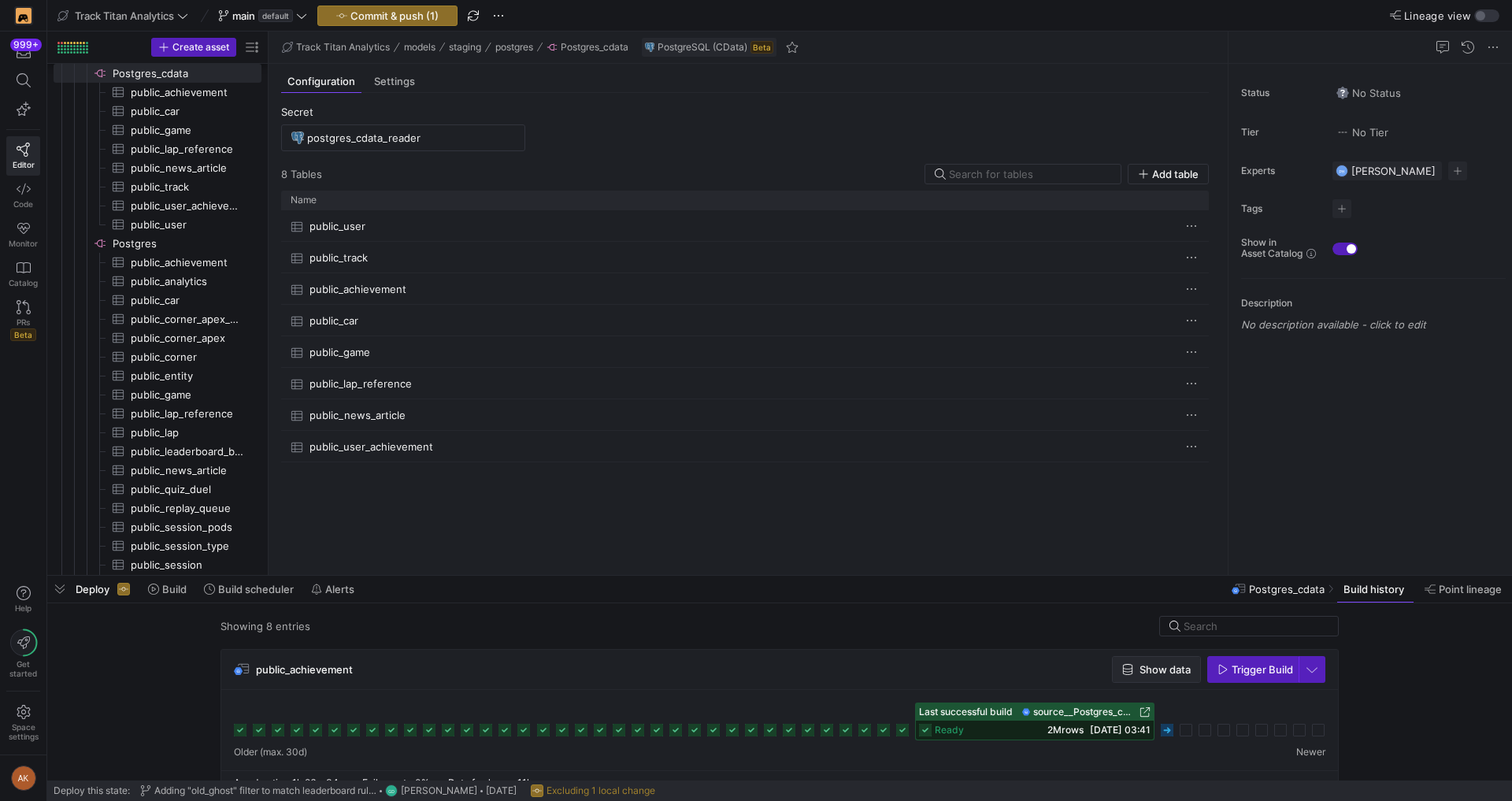
click at [755, 669] on span "Show data" at bounding box center [1164, 669] width 51 height 13
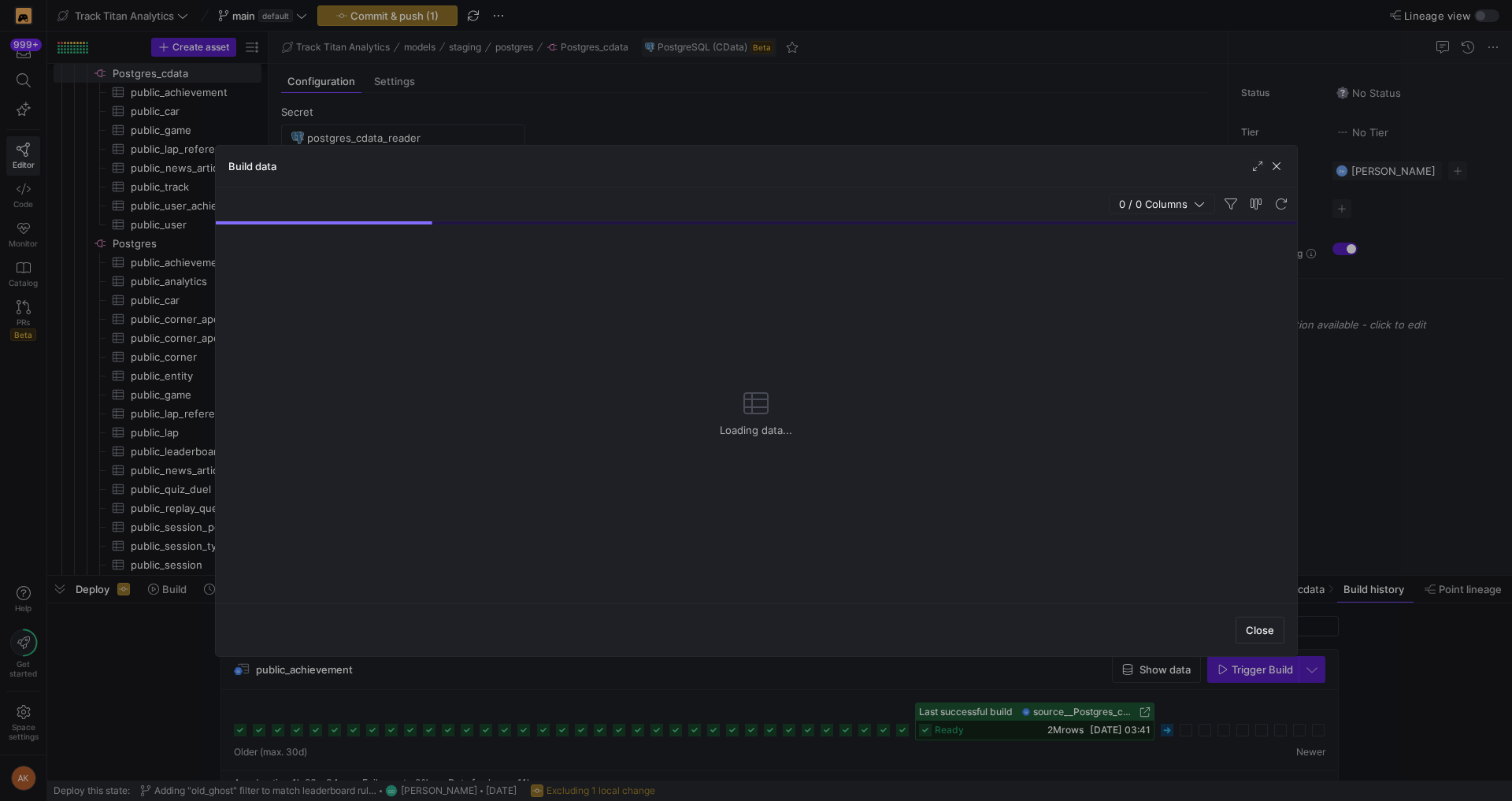
click at [755, 205] on span "0 / 0 Columns" at bounding box center [1156, 203] width 75 height 13
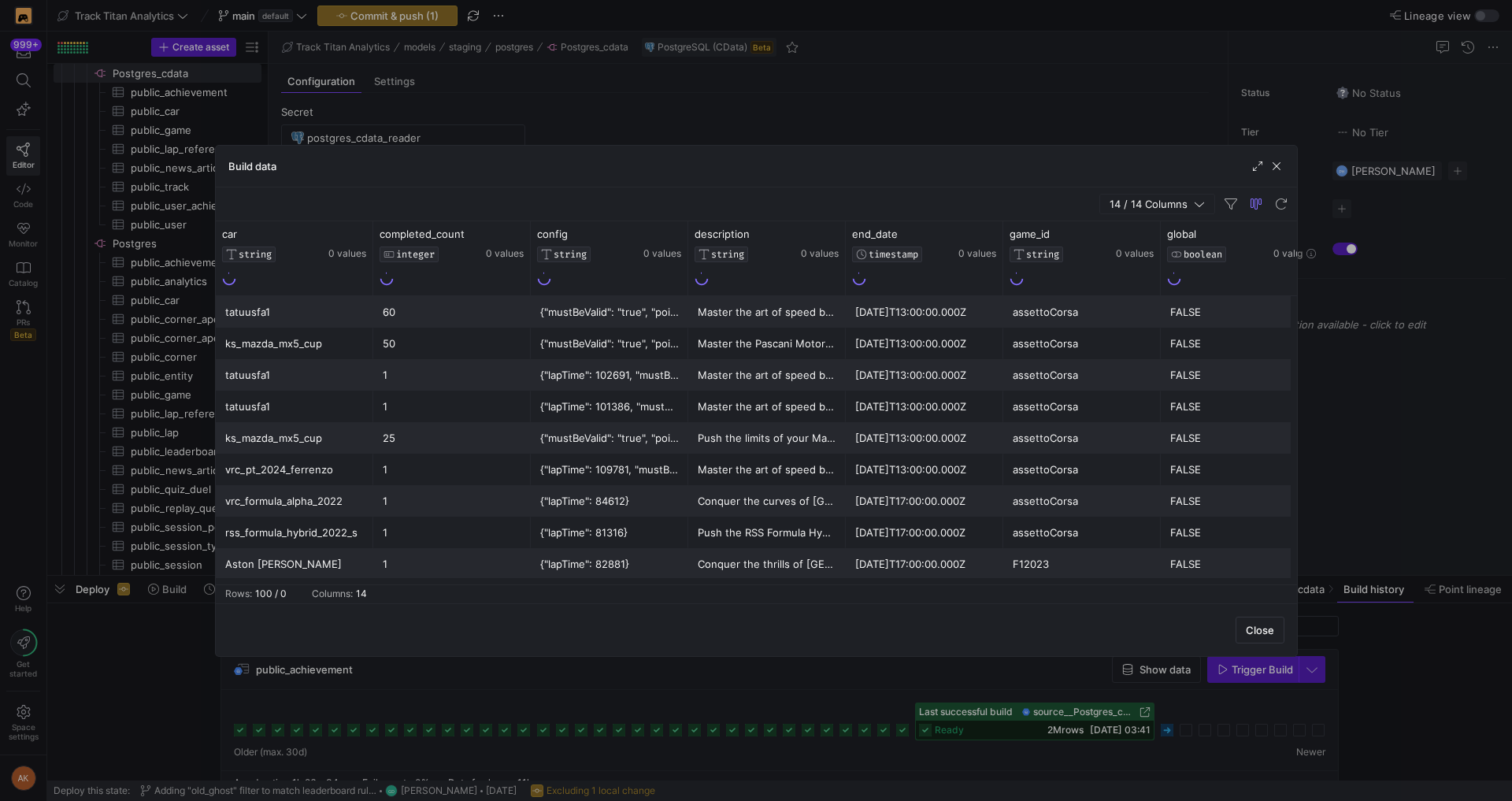
scroll to position [0, 1130]
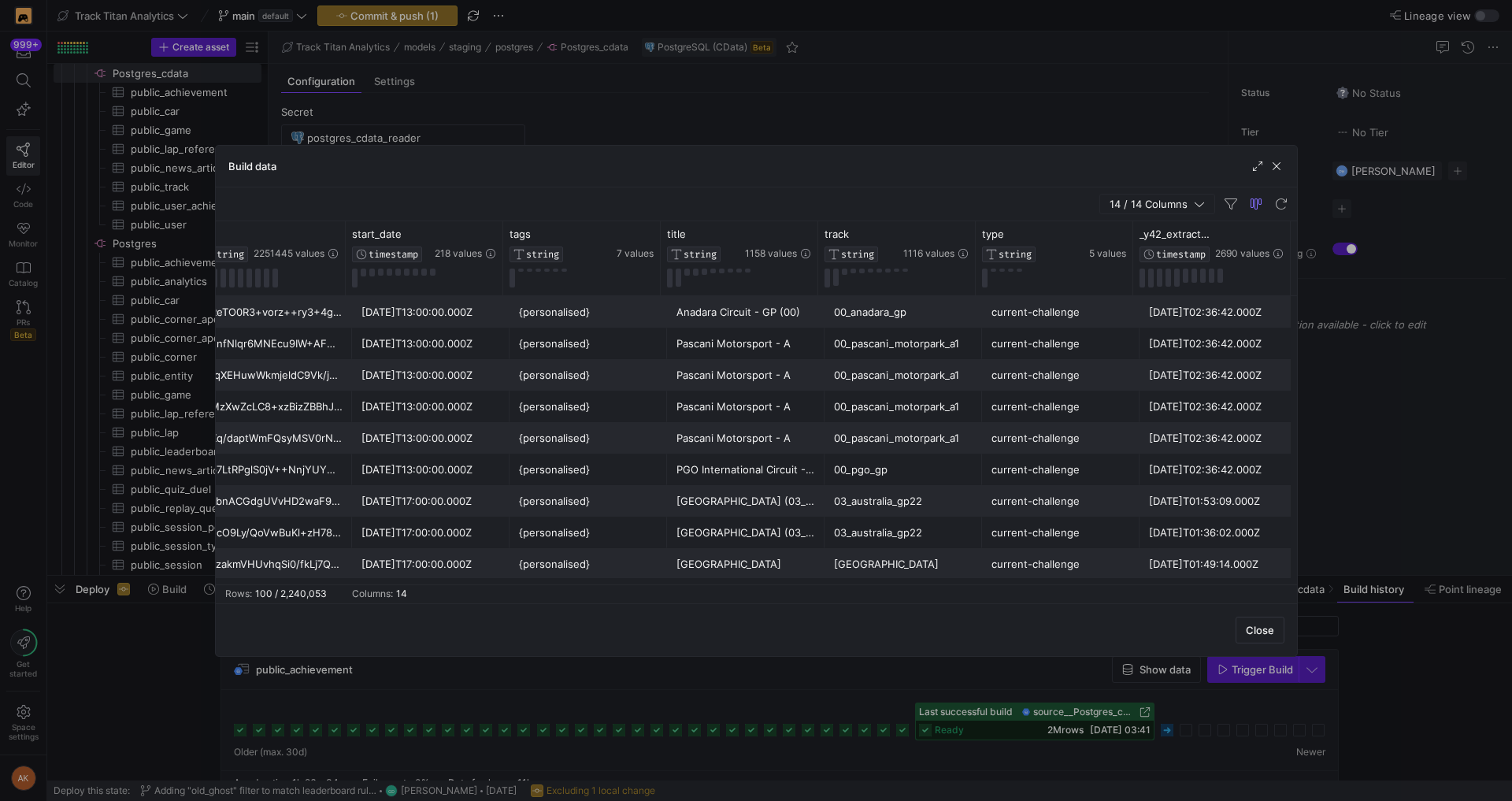
click at [523, 297] on div "{personalised}" at bounding box center [588, 313] width 138 height 31
